Goal: Information Seeking & Learning: Find specific fact

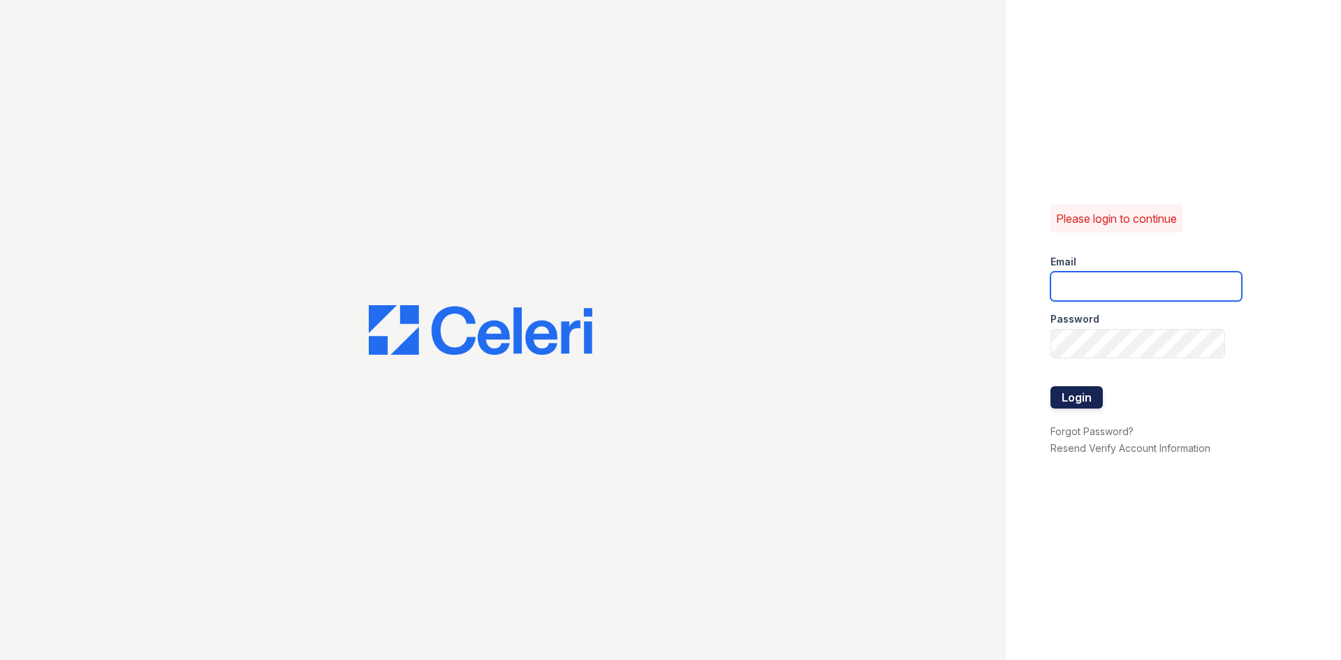
type input "[EMAIL_ADDRESS][DOMAIN_NAME]"
click at [1091, 394] on button "Login" at bounding box center [1076, 397] width 52 height 22
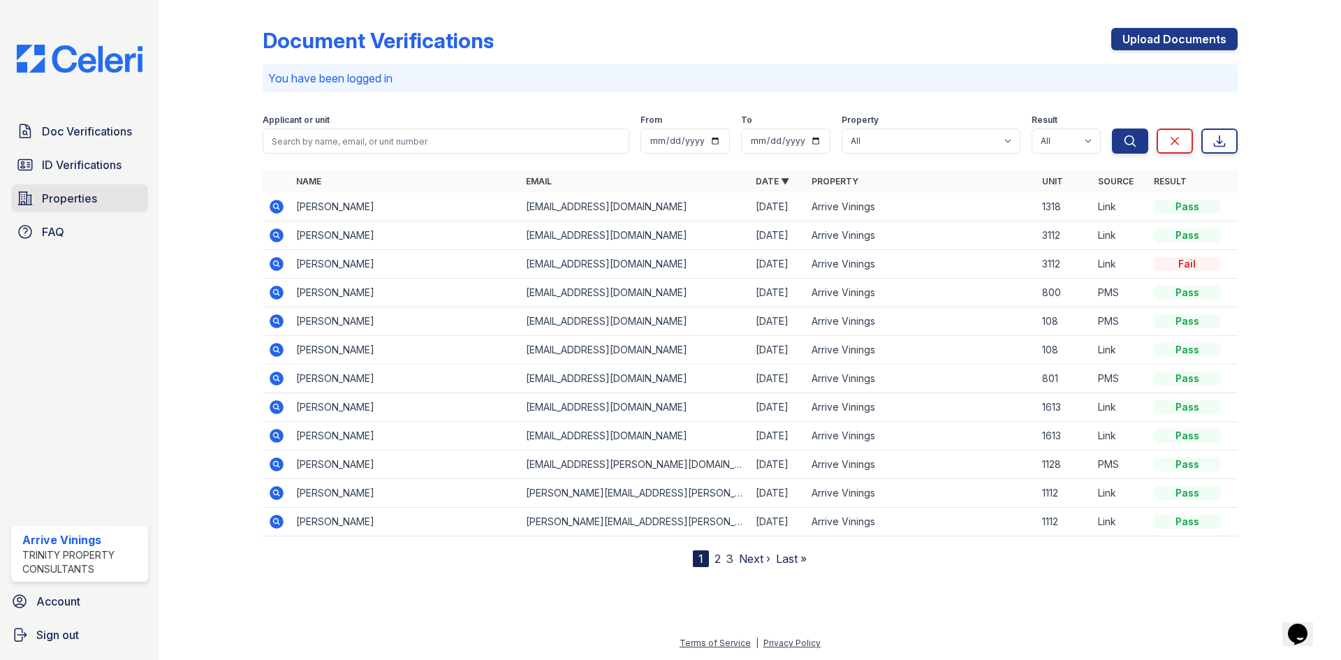
click at [90, 198] on span "Properties" at bounding box center [69, 198] width 55 height 17
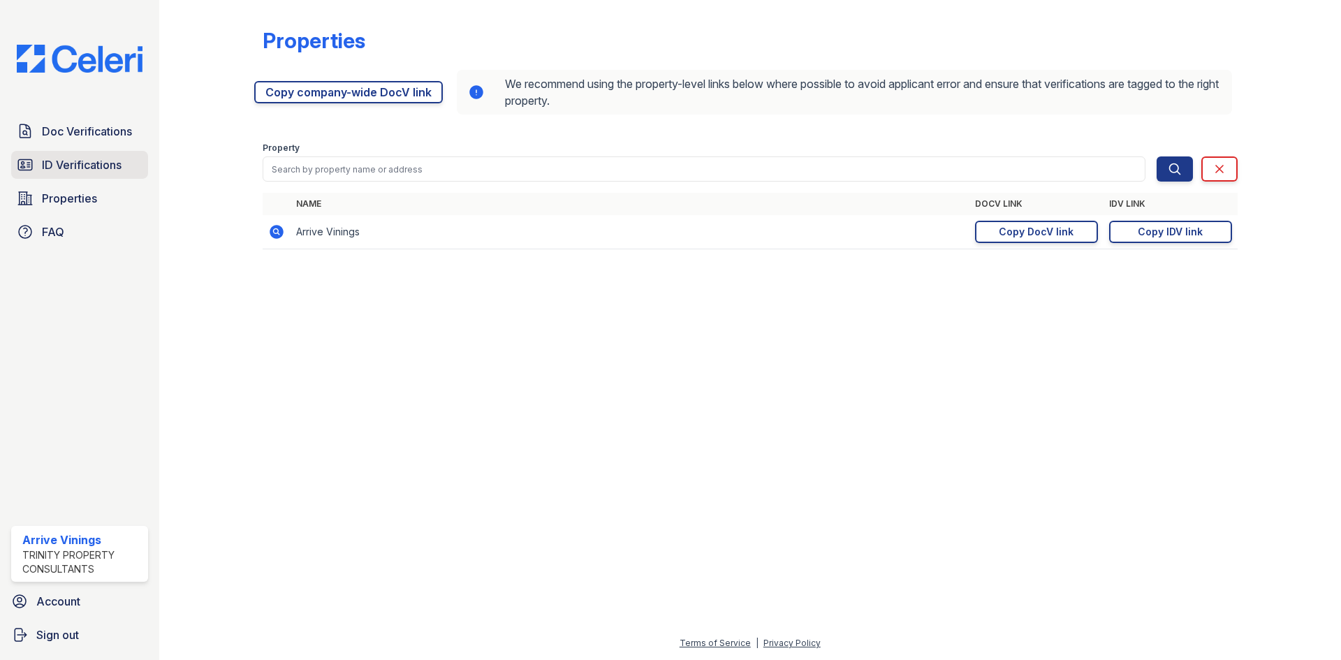
click at [103, 164] on span "ID Verifications" at bounding box center [82, 164] width 80 height 17
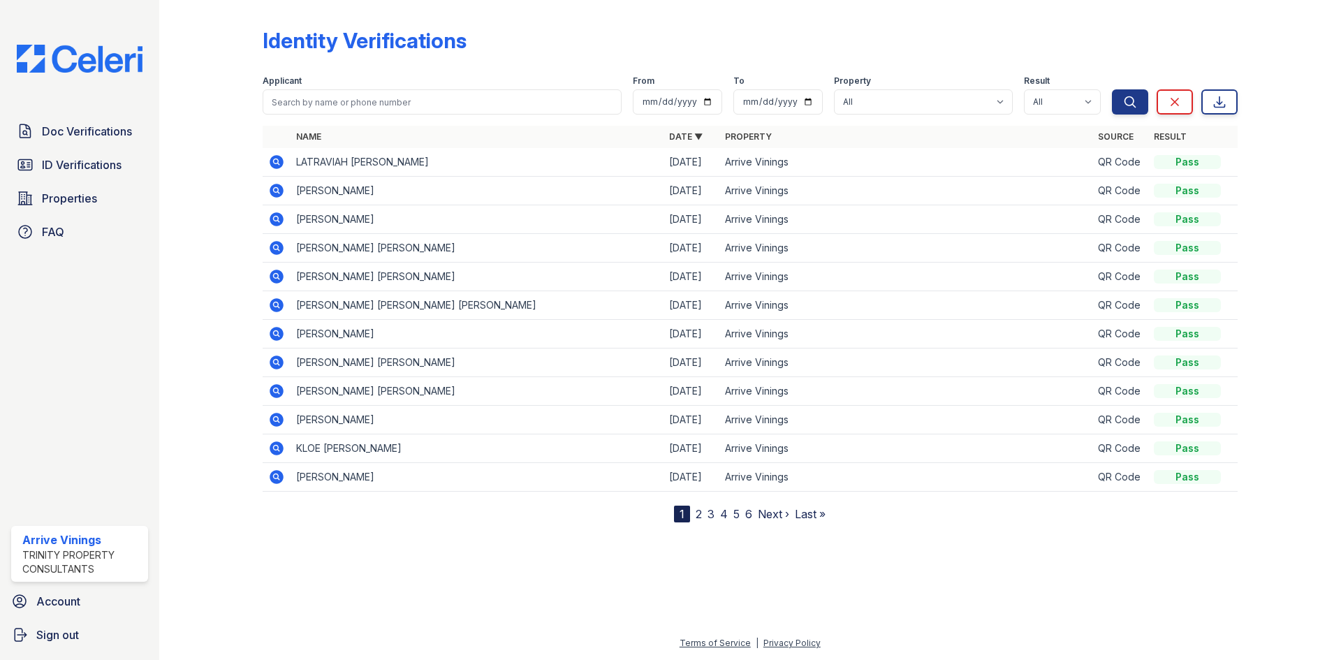
click at [274, 161] on icon at bounding box center [276, 162] width 17 height 17
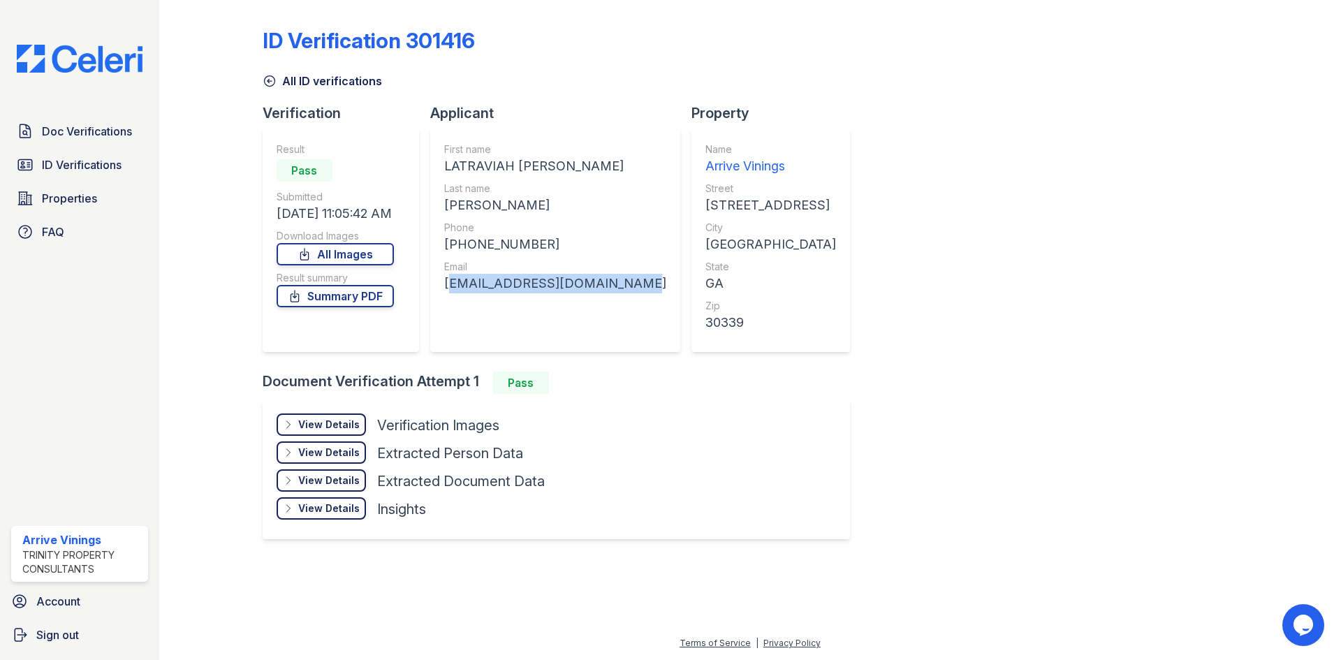
drag, startPoint x: 610, startPoint y: 282, endPoint x: 474, endPoint y: 279, distance: 136.9
click at [441, 281] on div "First name [PERSON_NAME] Last name [PERSON_NAME] Phone [PHONE_NUMBER] Email [EM…" at bounding box center [555, 240] width 250 height 223
copy div "[EMAIL_ADDRESS][DOMAIN_NAME]"
click at [564, 217] on div "First name [PERSON_NAME] Last name [PERSON_NAME] Phone [PHONE_NUMBER] Email [EM…" at bounding box center [555, 240] width 222 height 196
drag, startPoint x: 556, startPoint y: 237, endPoint x: 489, endPoint y: 237, distance: 67.1
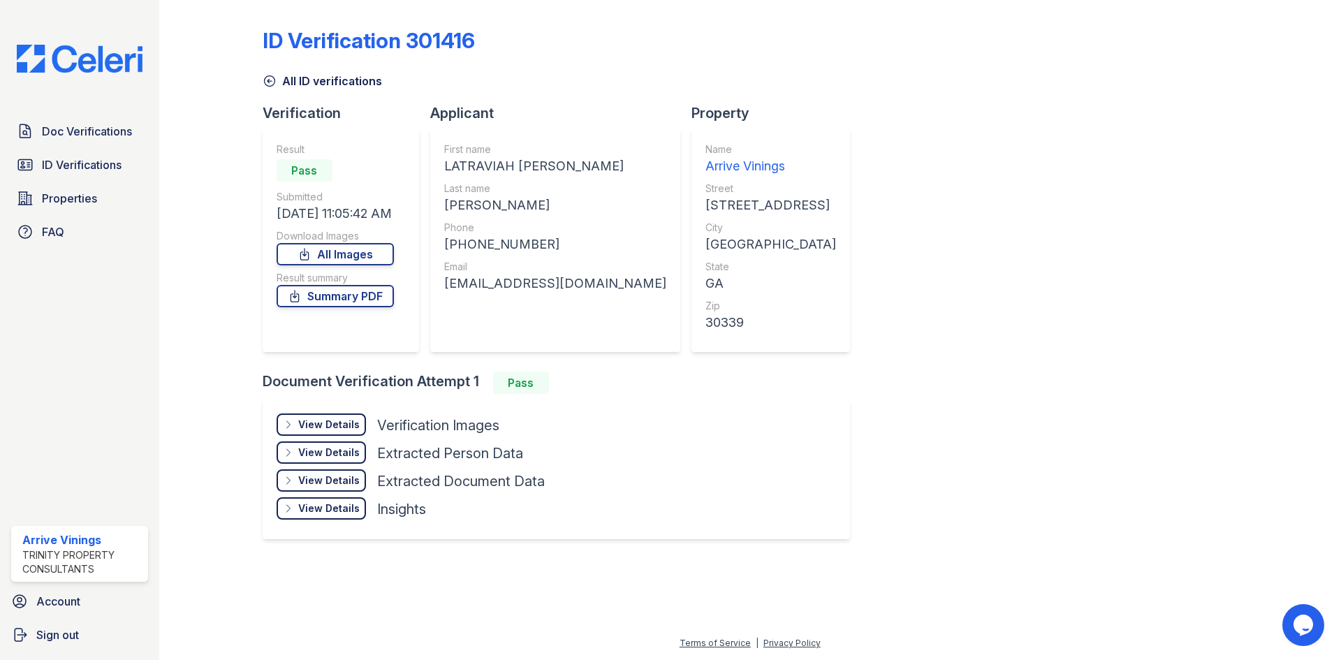
click at [489, 237] on div "Phone [PHONE_NUMBER]" at bounding box center [555, 238] width 222 height 34
click at [461, 237] on div "[PHONE_NUMBER]" at bounding box center [555, 245] width 222 height 20
drag, startPoint x: 456, startPoint y: 242, endPoint x: 542, endPoint y: 252, distance: 86.5
click at [542, 252] on div "[PHONE_NUMBER]" at bounding box center [555, 245] width 222 height 20
copy div "6788491580"
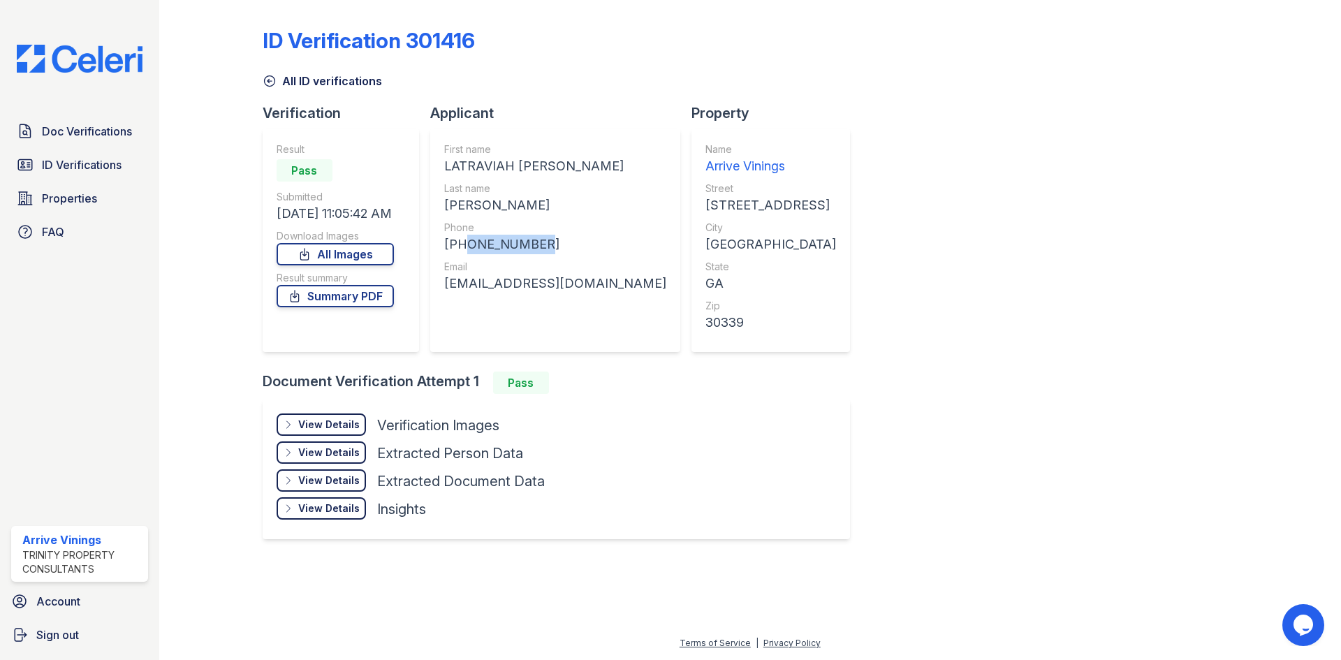
drag, startPoint x: 518, startPoint y: 171, endPoint x: 422, endPoint y: 173, distance: 95.7
click at [422, 173] on div "Verification Result Pass Submitted [DATE] 11:05:42 AM Download Images All Image…" at bounding box center [562, 237] width 599 height 268
drag, startPoint x: 423, startPoint y: 173, endPoint x: 432, endPoint y: 176, distance: 9.7
click at [423, 173] on div "Verification Result Pass Submitted [DATE] 11:05:42 AM Download Images All Image…" at bounding box center [347, 237] width 168 height 268
click at [489, 196] on div "[PERSON_NAME]" at bounding box center [555, 206] width 222 height 20
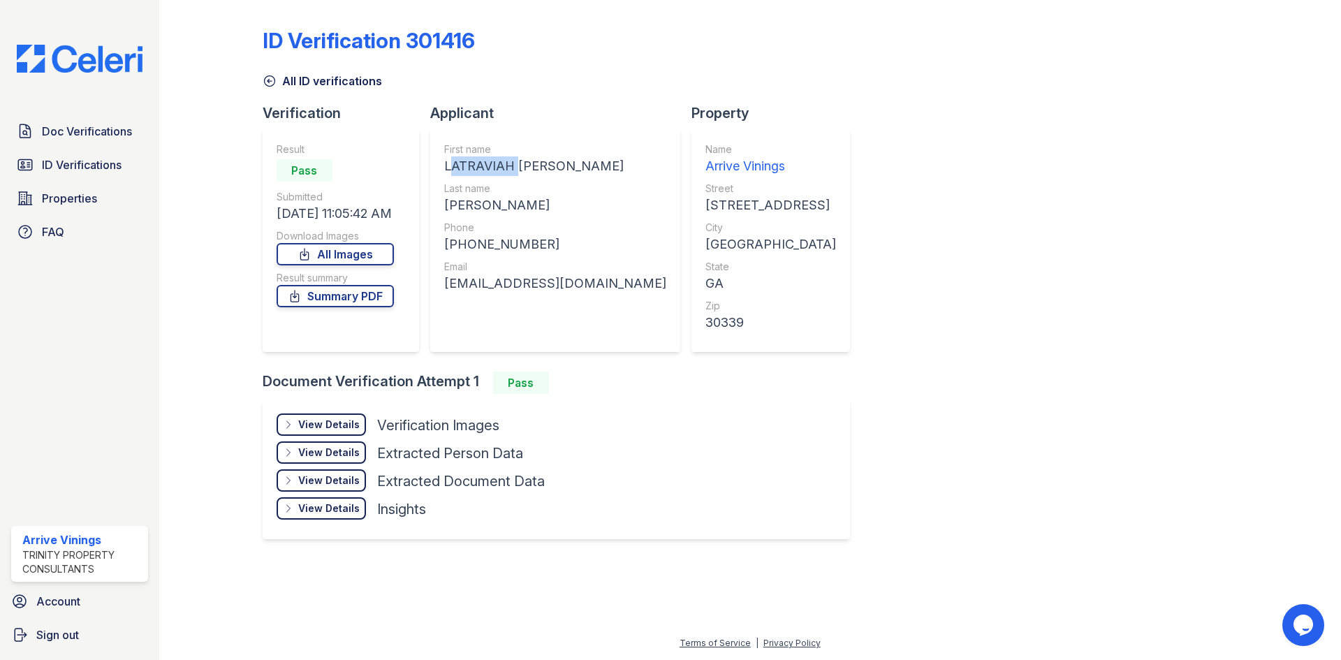
drag, startPoint x: 513, startPoint y: 167, endPoint x: 436, endPoint y: 166, distance: 76.8
click at [436, 166] on div "First name [PERSON_NAME] Last name [PERSON_NAME] Phone [PHONE_NUMBER] Email [EM…" at bounding box center [555, 240] width 250 height 223
copy div "LATRAVIAH"
drag, startPoint x: 520, startPoint y: 197, endPoint x: 434, endPoint y: 203, distance: 86.1
click at [434, 203] on div "First name [PERSON_NAME] Last name [PERSON_NAME] Phone [PHONE_NUMBER] Email [EM…" at bounding box center [555, 240] width 250 height 223
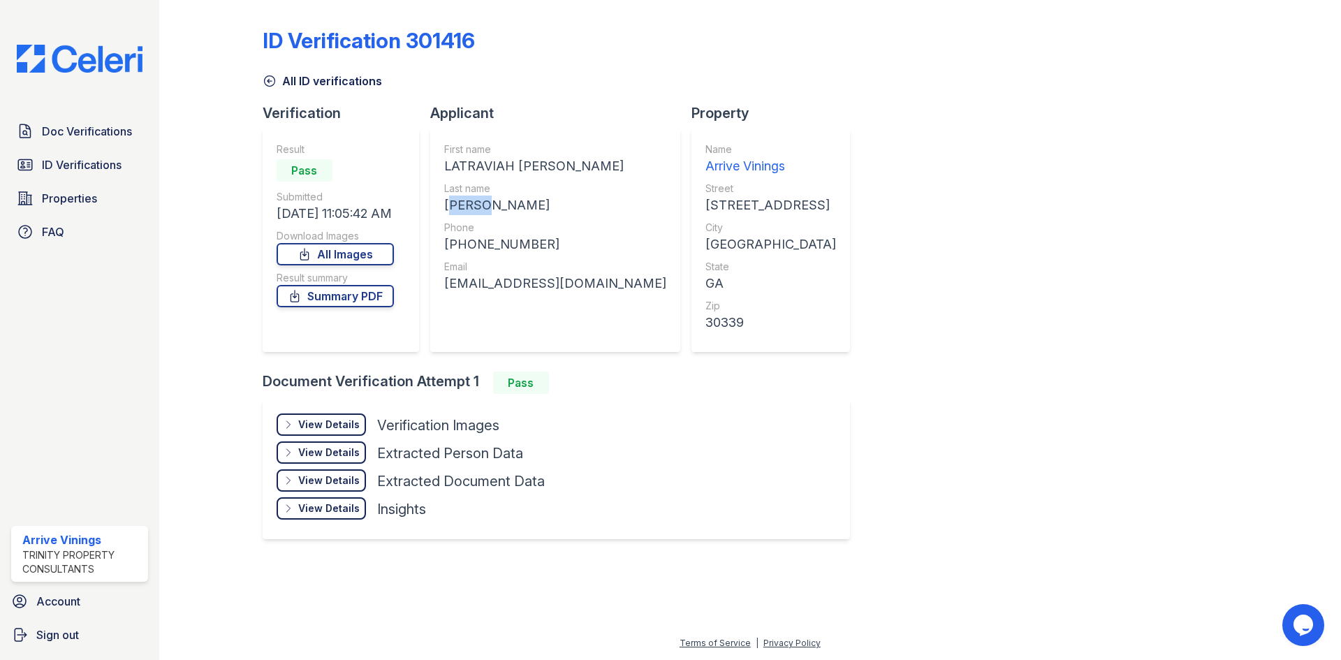
copy div "[PERSON_NAME]"
